Goal: Transaction & Acquisition: Purchase product/service

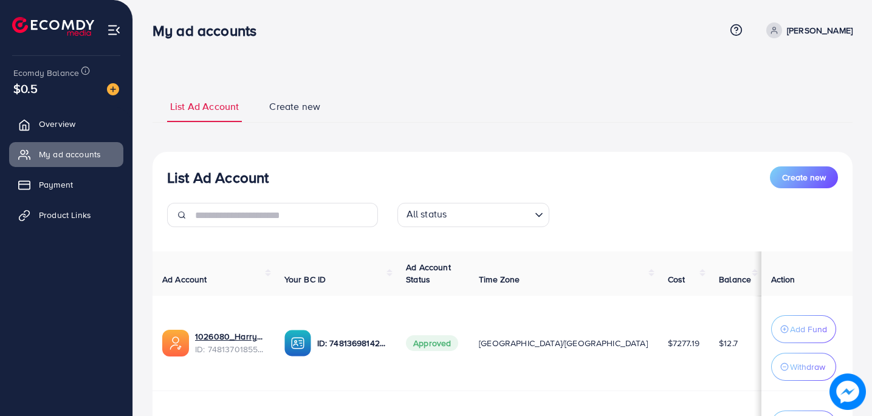
scroll to position [79, 0]
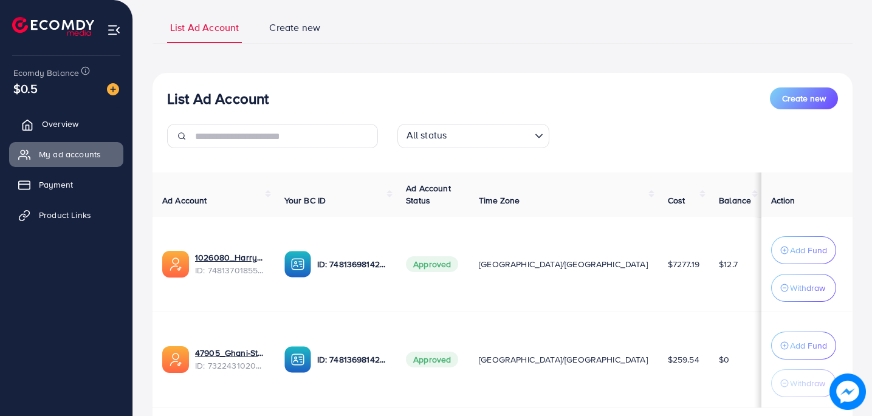
click at [66, 131] on link "Overview" at bounding box center [66, 124] width 114 height 24
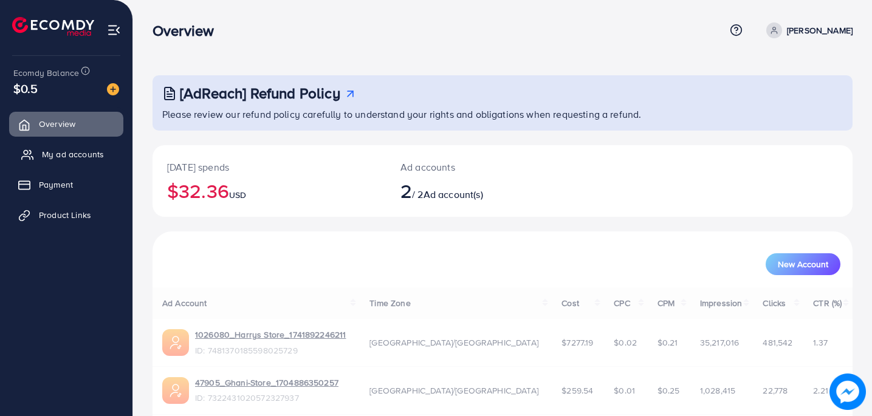
click at [66, 151] on span "My ad accounts" at bounding box center [73, 154] width 62 height 12
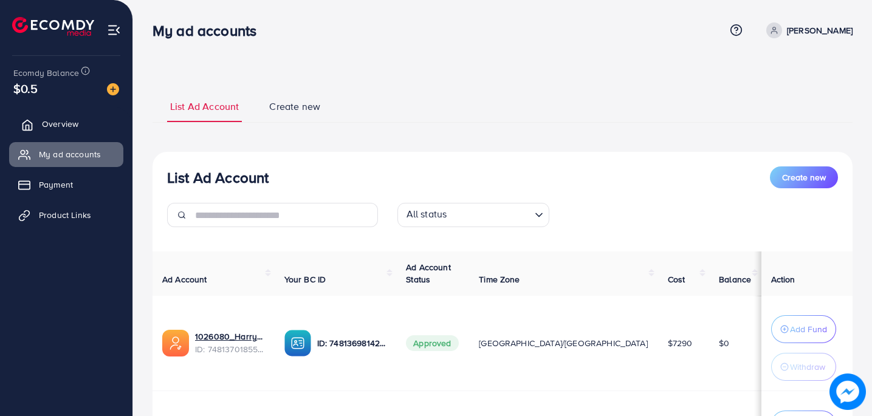
click at [63, 122] on span "Overview" at bounding box center [60, 124] width 36 height 12
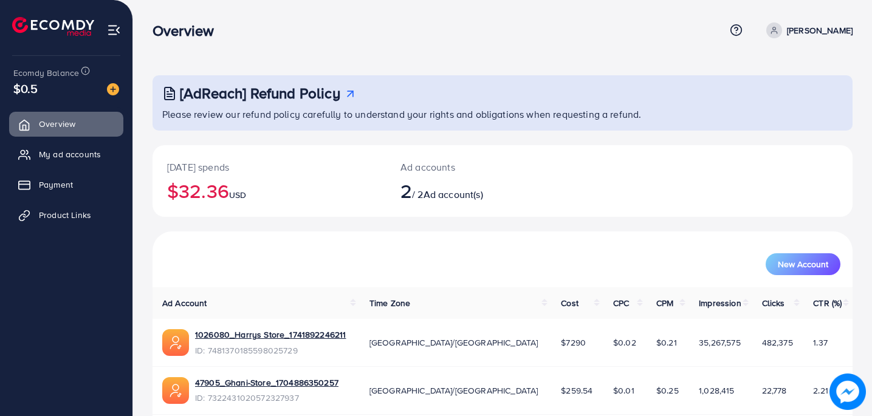
click at [106, 100] on div "Ecomdy Balance $0.5" at bounding box center [66, 81] width 113 height 51
click at [106, 95] on div at bounding box center [108, 88] width 22 height 14
click at [110, 94] on img at bounding box center [113, 89] width 12 height 12
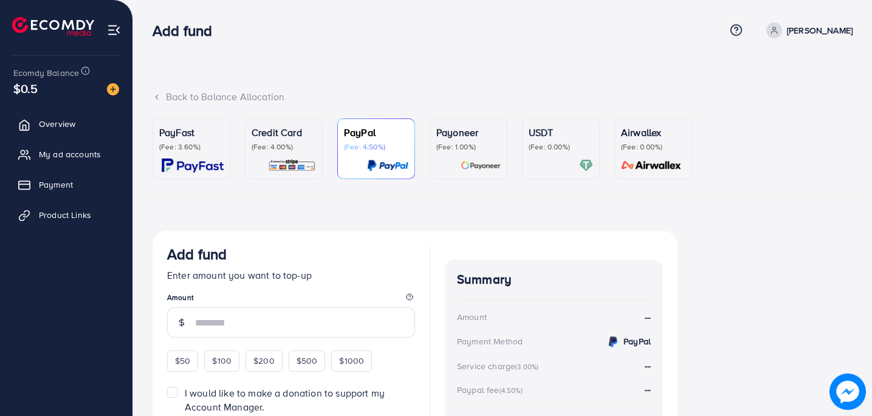
click at [204, 148] on p "(Fee: 3.60%)" at bounding box center [191, 147] width 64 height 10
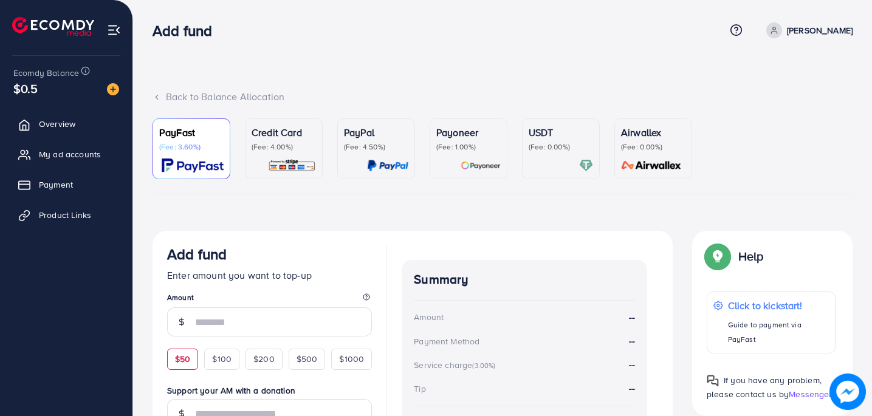
click at [183, 357] on span "$50" at bounding box center [182, 359] width 15 height 12
type input "**"
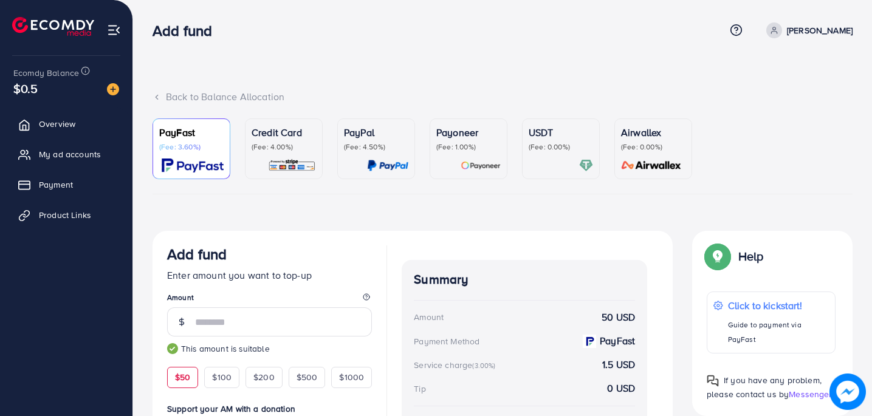
scroll to position [202, 0]
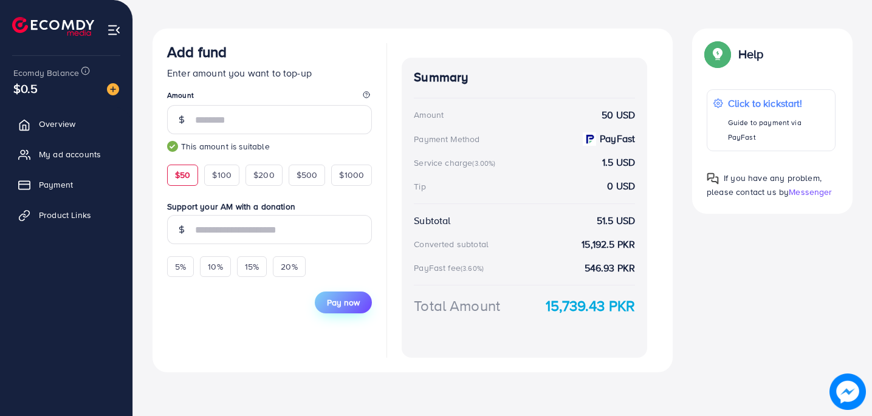
click at [336, 302] on span "Pay now" at bounding box center [343, 303] width 33 height 12
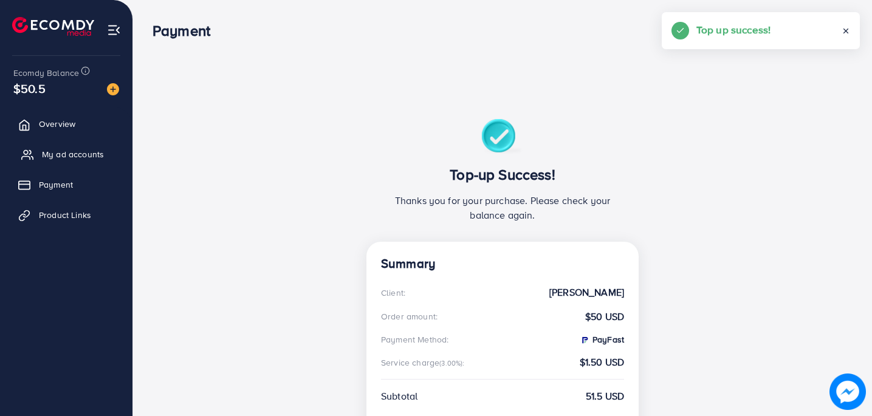
click at [91, 153] on span "My ad accounts" at bounding box center [73, 154] width 62 height 12
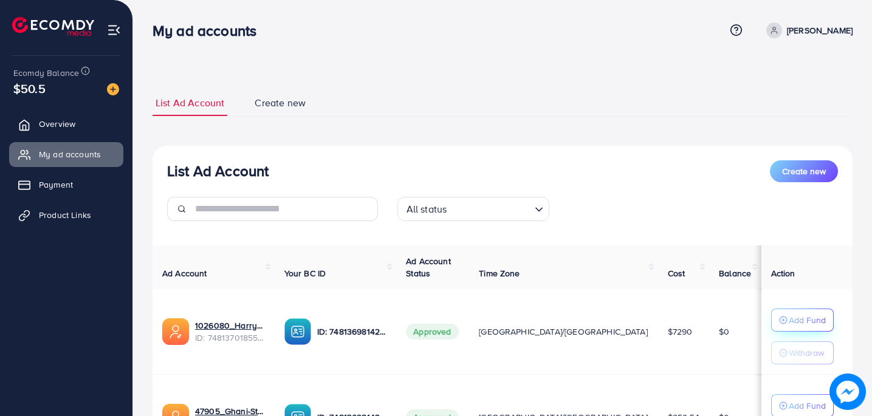
click at [789, 319] on p "Add Fund" at bounding box center [807, 320] width 37 height 15
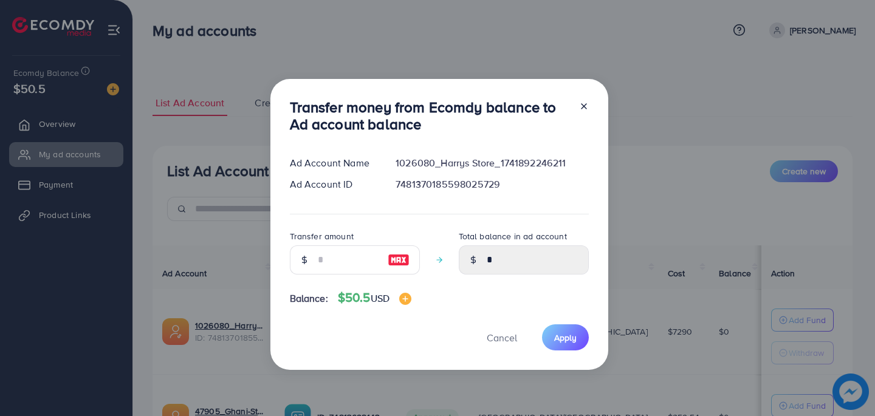
click at [393, 258] on img at bounding box center [399, 260] width 22 height 15
type input "**"
type input "*****"
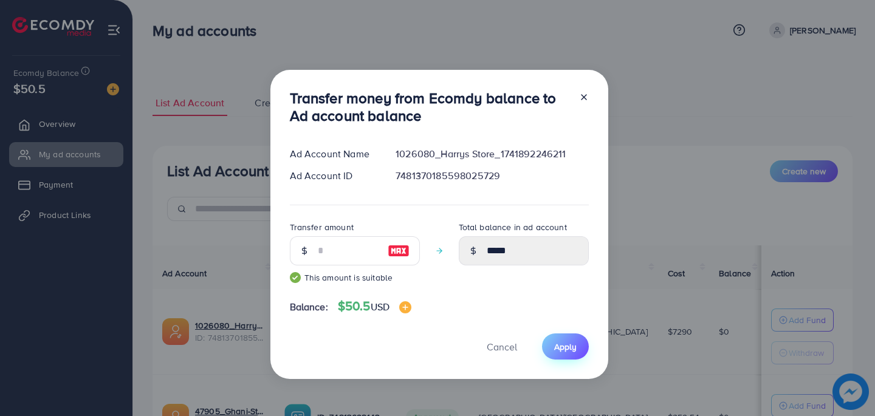
click at [559, 350] on span "Apply" at bounding box center [565, 347] width 22 height 12
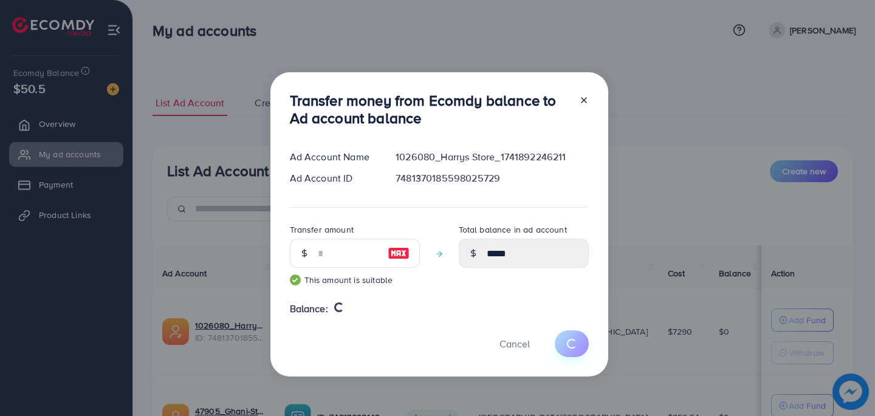
type input "*"
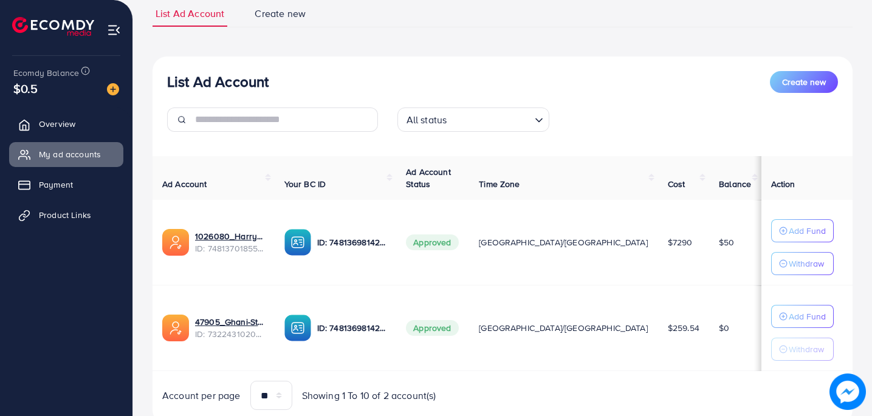
scroll to position [132, 0]
